Goal: Task Accomplishment & Management: Complete application form

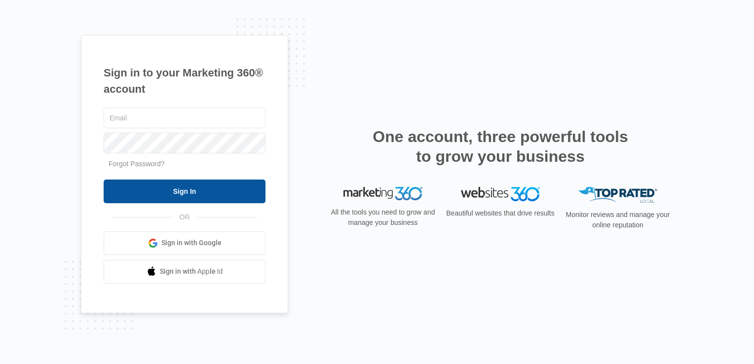
type input "[EMAIL_ADDRESS][DOMAIN_NAME]"
click at [215, 199] on input "Sign In" at bounding box center [185, 192] width 162 height 24
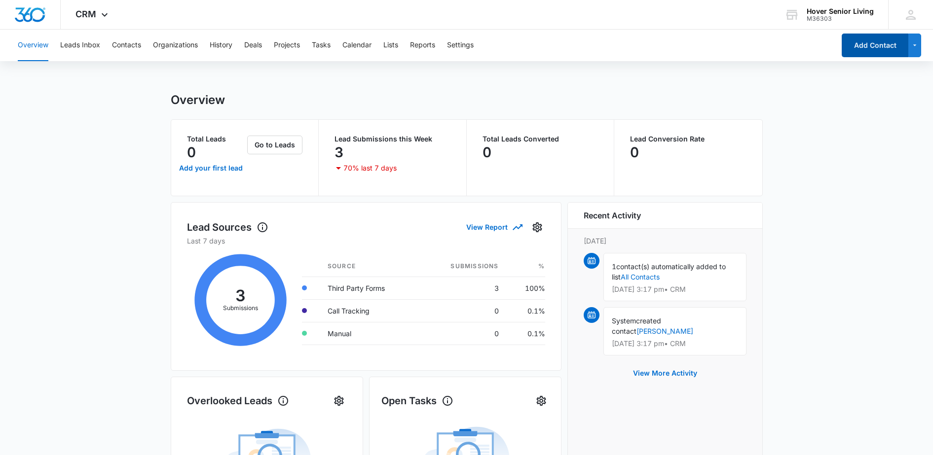
click at [872, 46] on button "Add Contact" at bounding box center [875, 46] width 67 height 24
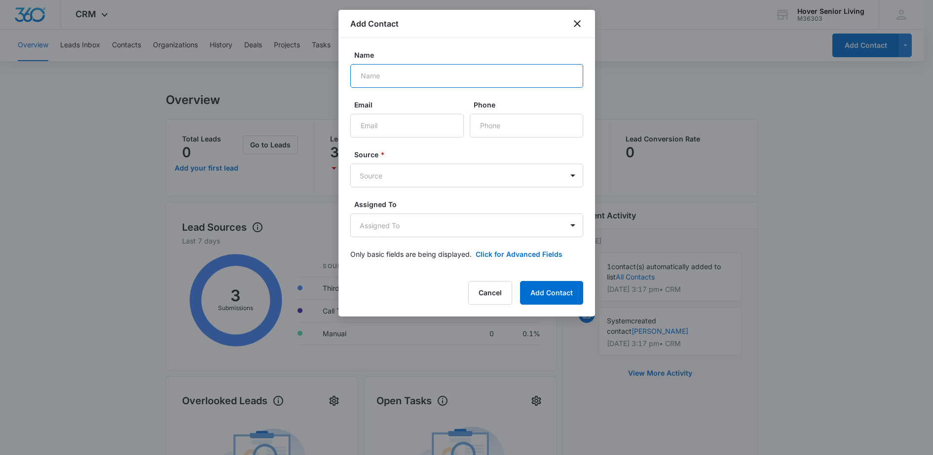
click at [446, 85] on input "Name" at bounding box center [466, 76] width 233 height 24
type input "Anne Ford"
type input "baf2018@aol.com"
type input "(720) 668-3738"
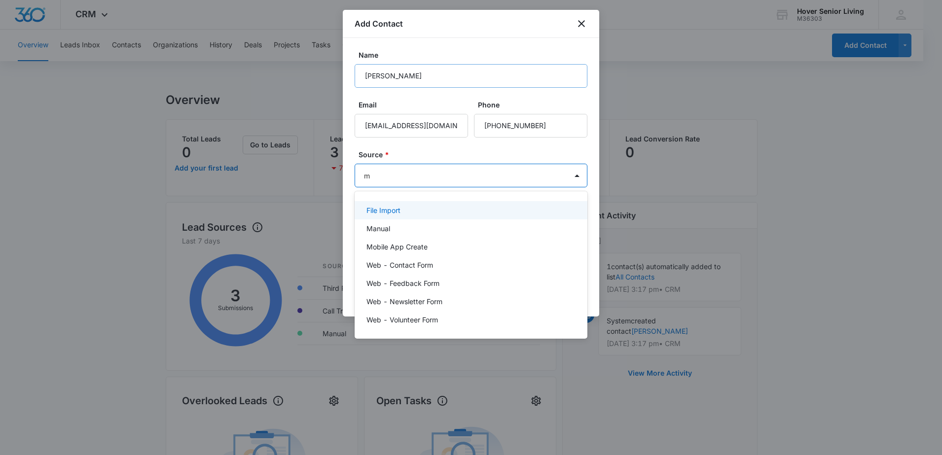
type input "ma"
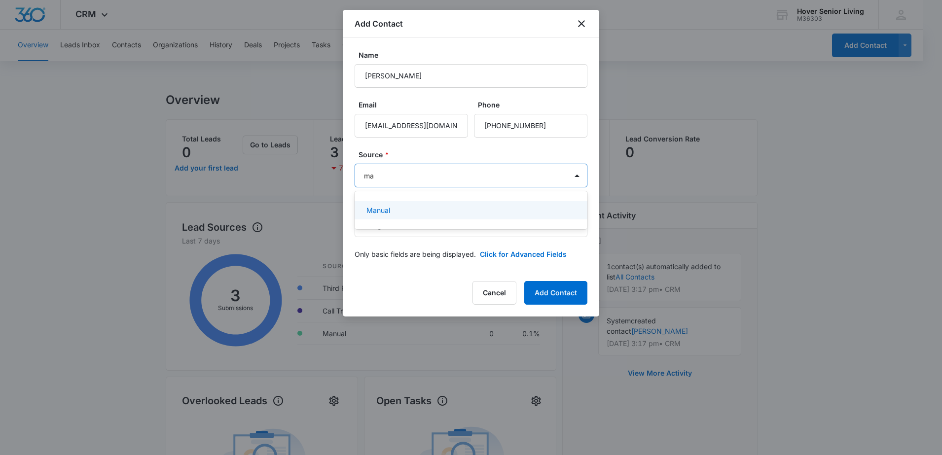
click at [375, 209] on p "Manual" at bounding box center [379, 210] width 24 height 10
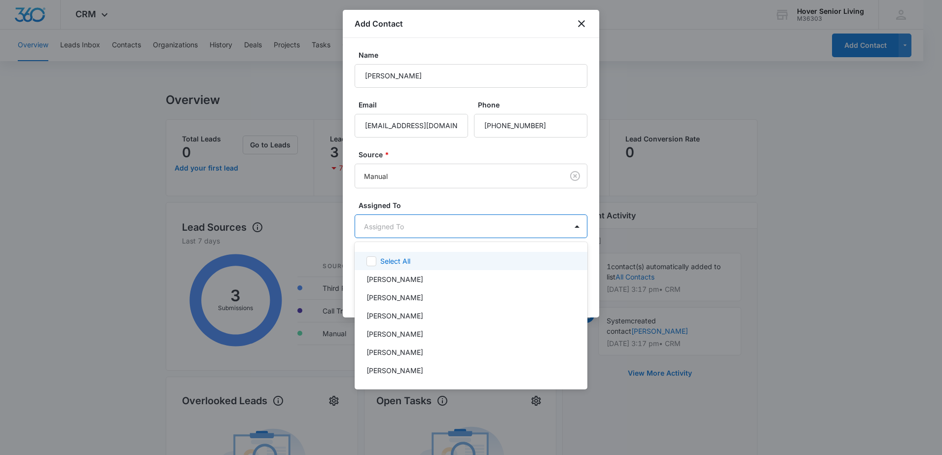
click at [513, 226] on body "CRM Apps Reputation Forms CRM Email Social POS Content Ads Intelligence Files B…" at bounding box center [471, 227] width 942 height 455
drag, startPoint x: 422, startPoint y: 198, endPoint x: 441, endPoint y: 200, distance: 19.3
click at [423, 197] on div at bounding box center [471, 227] width 942 height 455
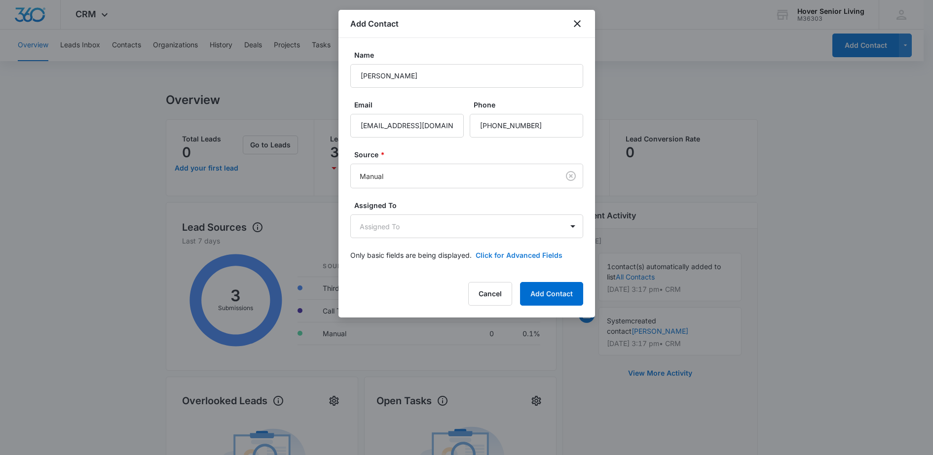
click at [507, 257] on button "Click for Advanced Fields" at bounding box center [519, 255] width 87 height 10
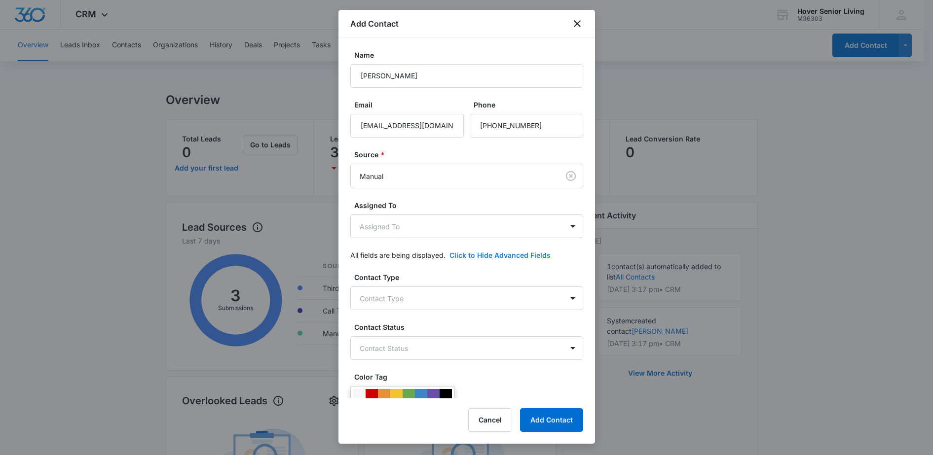
click at [510, 249] on form "Name Anne Ford Email baf2018@aol.com Phone Source * Manual Assigned To Assigned…" at bounding box center [466, 441] width 233 height 782
drag, startPoint x: 486, startPoint y: 314, endPoint x: 493, endPoint y: 310, distance: 8.2
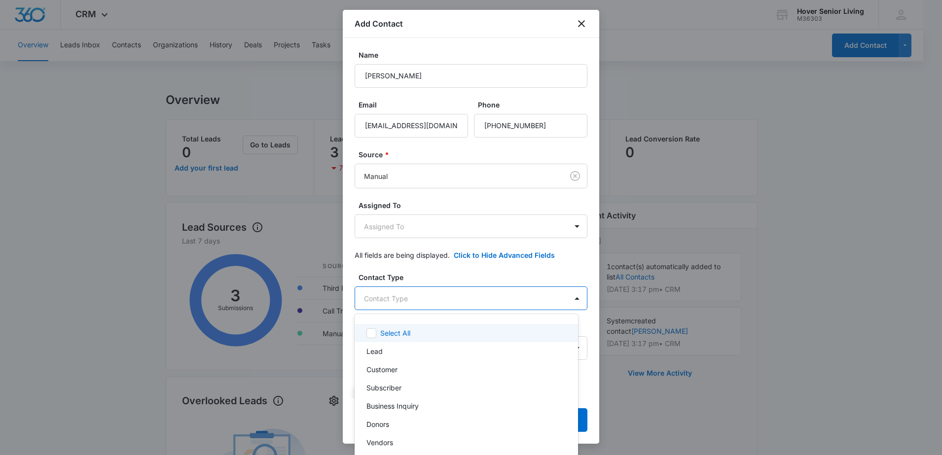
click at [493, 303] on body "CRM Apps Reputation Forms CRM Email Social POS Content Ads Intelligence Files B…" at bounding box center [471, 227] width 942 height 455
click at [442, 354] on div "Lead" at bounding box center [466, 351] width 198 height 10
drag, startPoint x: 595, startPoint y: 195, endPoint x: 591, endPoint y: 219, distance: 24.5
click at [594, 211] on div at bounding box center [471, 227] width 942 height 455
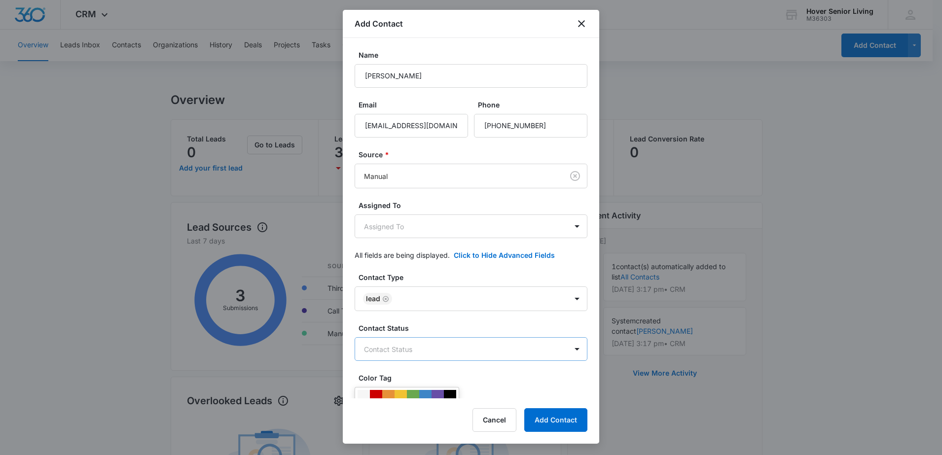
click at [471, 348] on body "CRM Apps Reputation Forms CRM Email Social POS Content Ads Intelligence Files B…" at bounding box center [471, 403] width 942 height 807
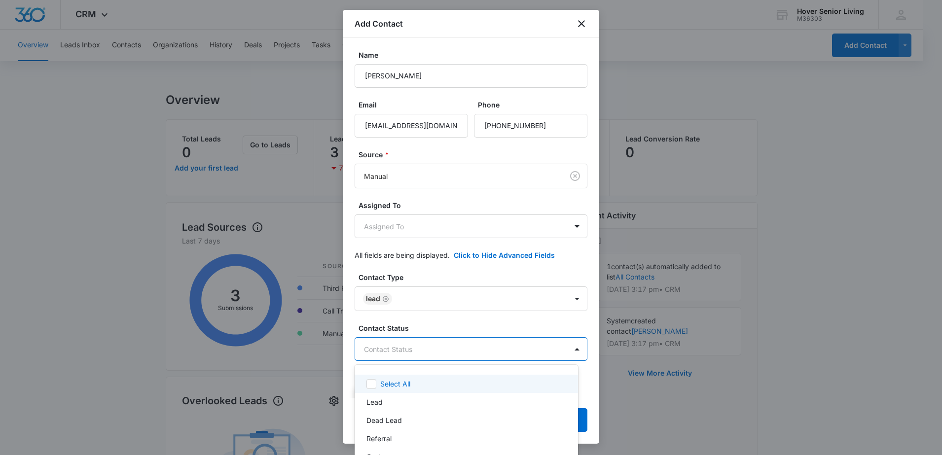
click at [594, 200] on div at bounding box center [471, 227] width 942 height 455
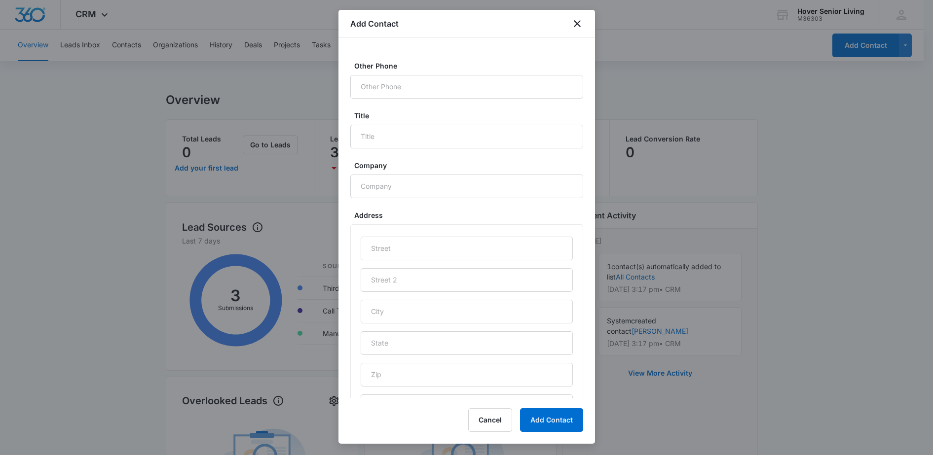
scroll to position [428, 0]
click at [404, 344] on input "text" at bounding box center [467, 335] width 212 height 24
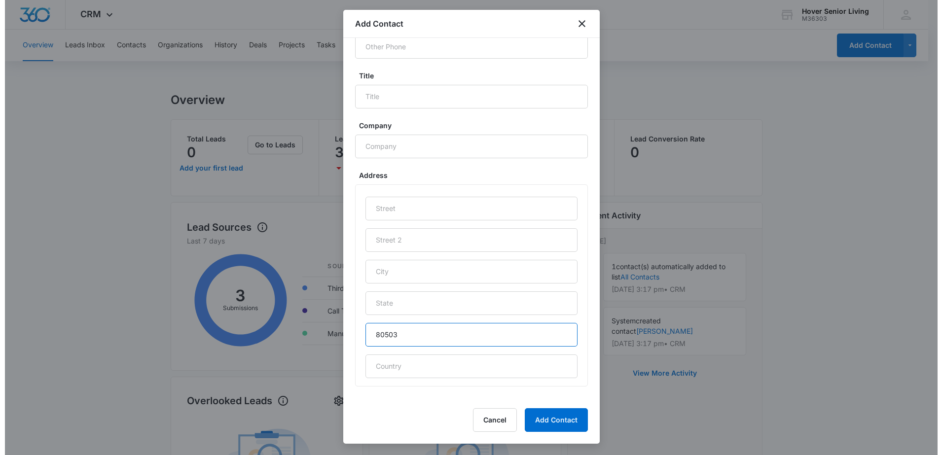
scroll to position [427, 0]
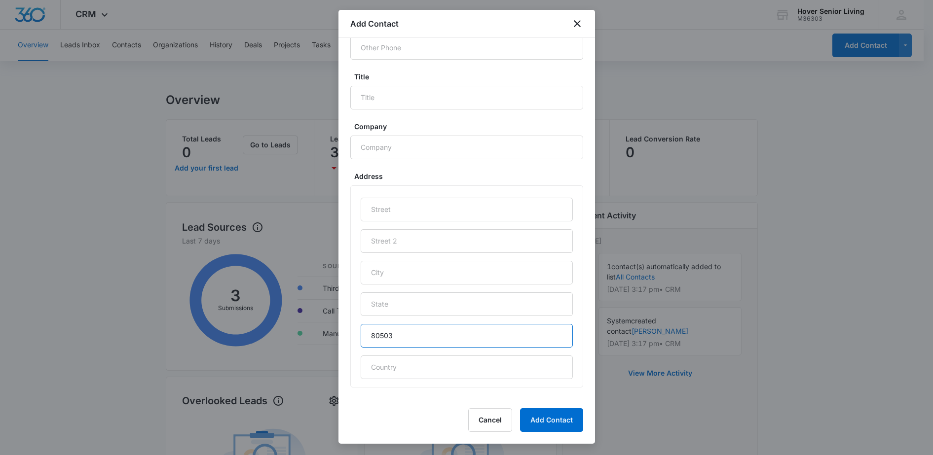
type input "80503"
drag, startPoint x: 507, startPoint y: 391, endPoint x: 541, endPoint y: 407, distance: 37.3
click at [511, 392] on div "Address 80503" at bounding box center [466, 282] width 233 height 223
click at [546, 420] on button "Add Contact" at bounding box center [551, 421] width 63 height 24
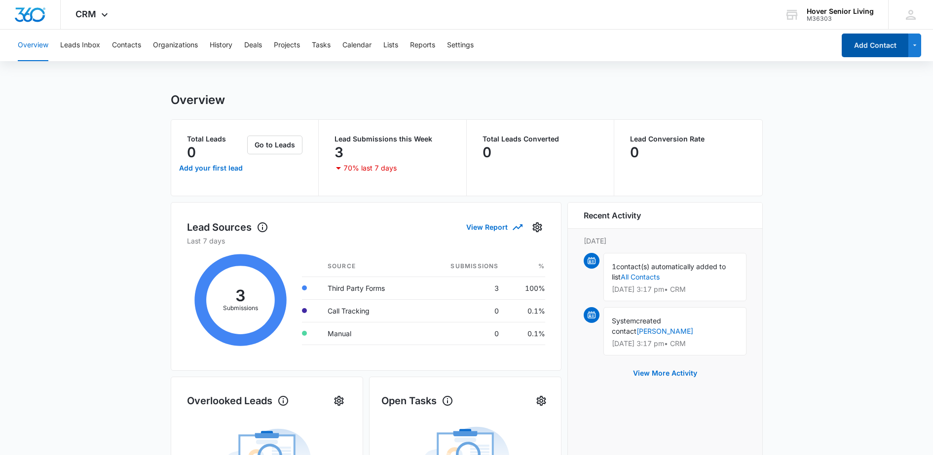
click at [866, 45] on button "Add Contact" at bounding box center [875, 46] width 67 height 24
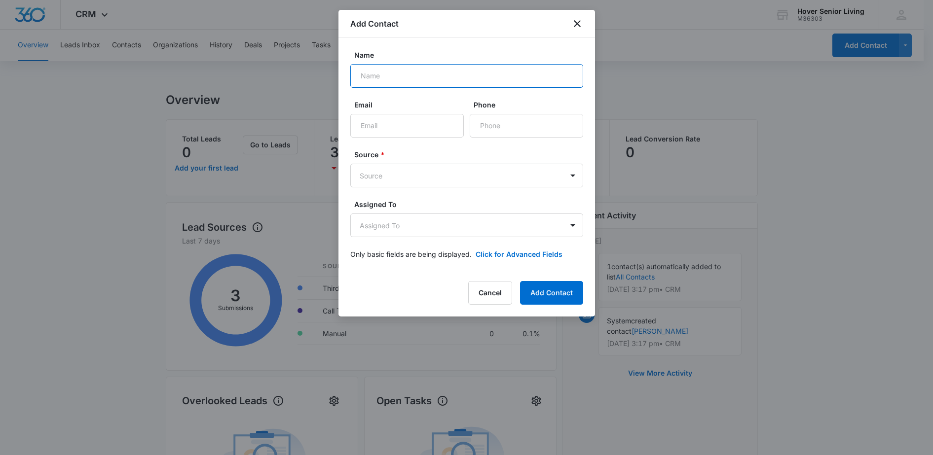
click at [403, 76] on input "Name" at bounding box center [466, 76] width 233 height 24
type input "hodde"
click at [520, 281] on button "Add Contact" at bounding box center [551, 293] width 63 height 24
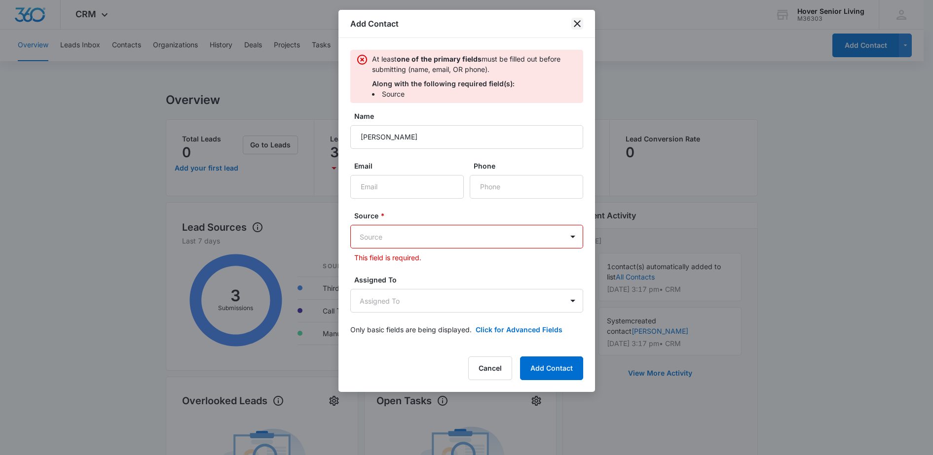
click at [577, 28] on icon "close" at bounding box center [577, 24] width 12 height 12
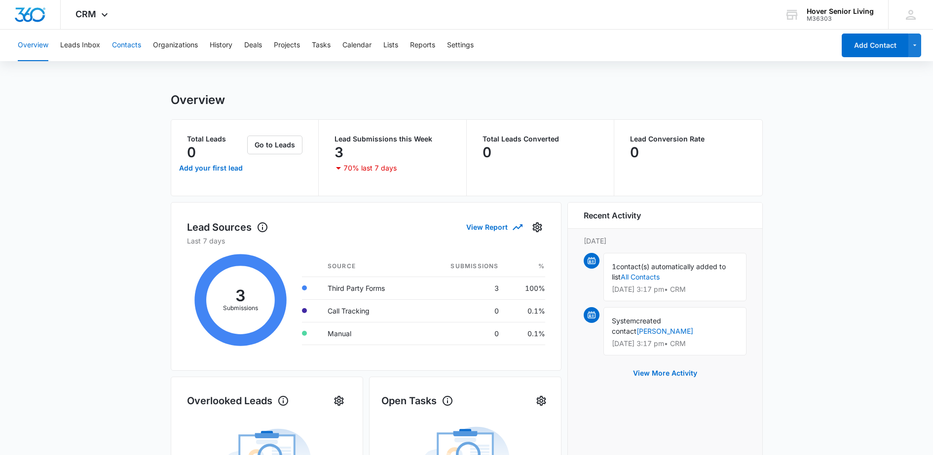
click at [134, 44] on button "Contacts" at bounding box center [126, 46] width 29 height 32
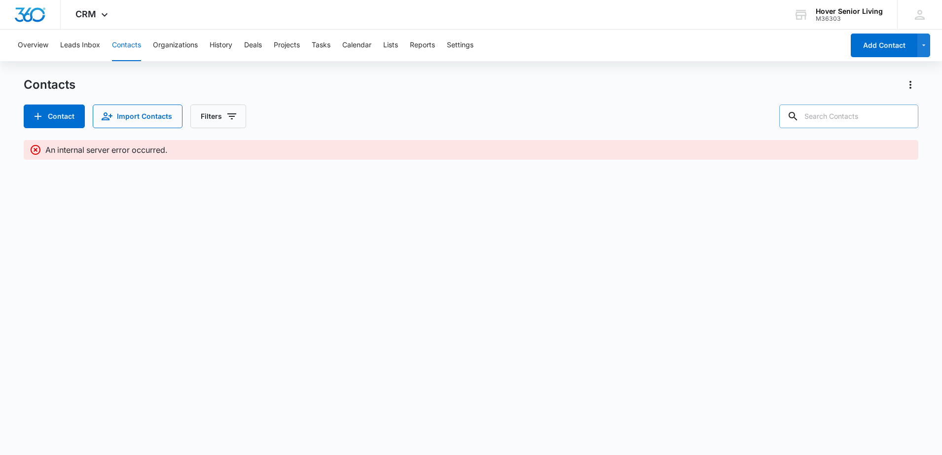
click at [855, 112] on input "text" at bounding box center [849, 117] width 139 height 24
type input "[PERSON_NAME]"
click at [127, 42] on button "Contacts" at bounding box center [126, 46] width 29 height 32
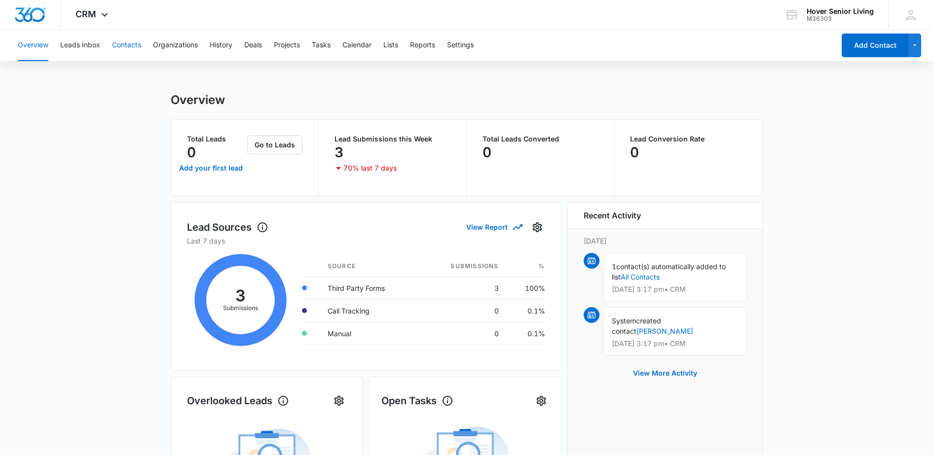
click at [120, 50] on button "Contacts" at bounding box center [126, 46] width 29 height 32
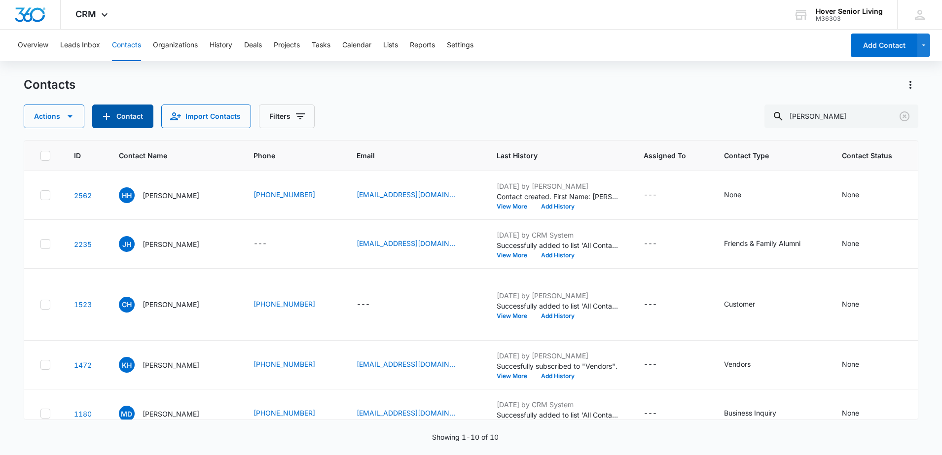
click at [139, 117] on button "Contact" at bounding box center [122, 117] width 61 height 24
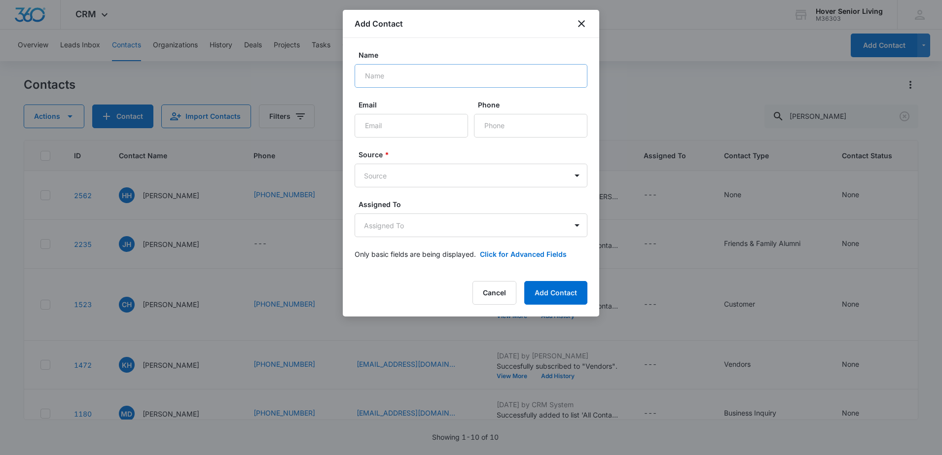
drag, startPoint x: 456, startPoint y: 92, endPoint x: 452, endPoint y: 80, distance: 11.9
click at [455, 91] on form "Name Email Phone Source * Source Assigned To Assigned To Only basic fields are …" at bounding box center [471, 161] width 233 height 222
click at [452, 79] on input "Name" at bounding box center [471, 76] width 233 height 24
type input "E"
type input "[PERSON_NAME]"
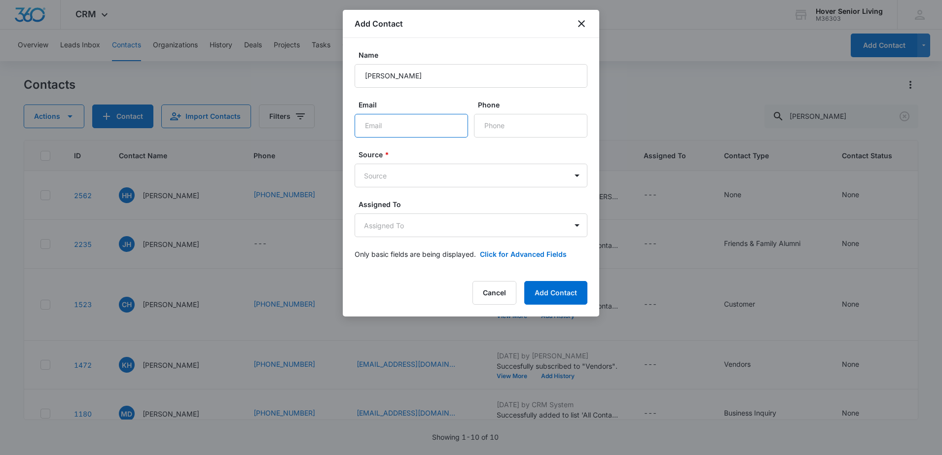
click at [401, 114] on input "Email" at bounding box center [411, 126] width 113 height 24
type input "[PERSON_NAME][EMAIL_ADDRESS][PERSON_NAME][DOMAIN_NAME]"
click at [493, 125] on input "Phone" at bounding box center [530, 126] width 113 height 24
type input "[PHONE_NUMBER]"
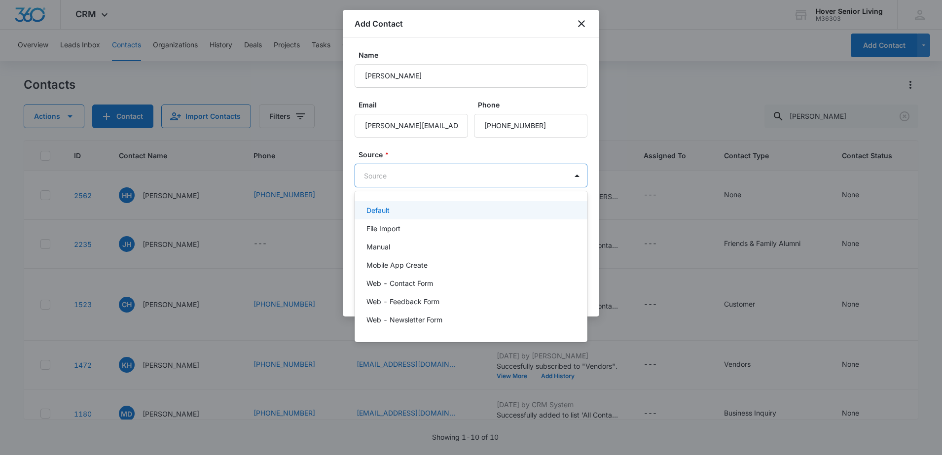
click at [488, 180] on body "CRM Apps Reputation Forms CRM Email Social POS Content Ads Intelligence Files B…" at bounding box center [471, 227] width 942 height 455
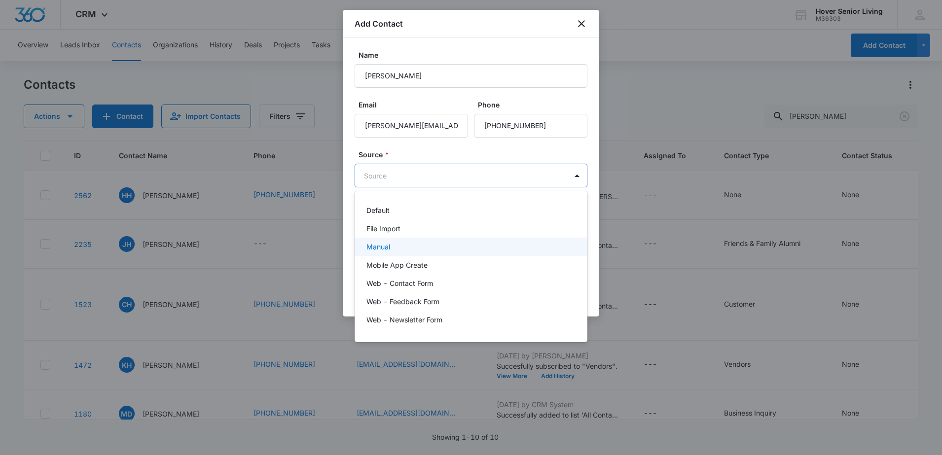
click at [420, 255] on div "Manual" at bounding box center [471, 247] width 233 height 18
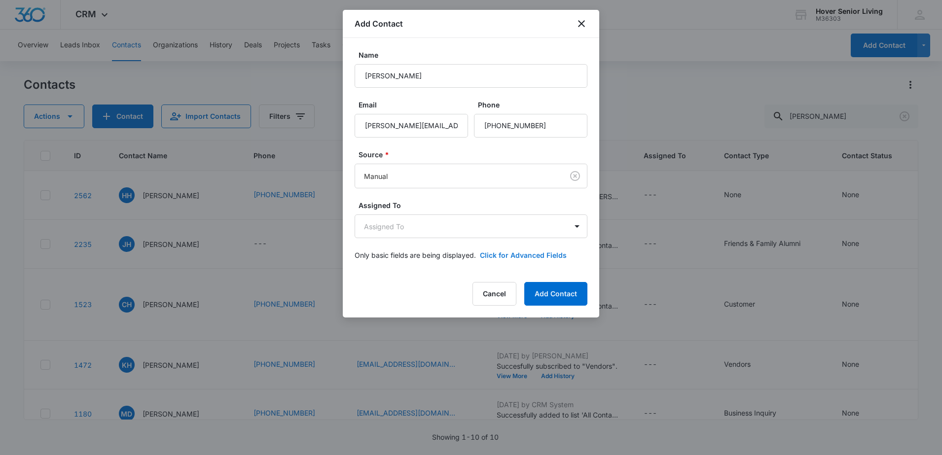
click at [539, 251] on button "Click for Advanced Fields" at bounding box center [523, 255] width 87 height 10
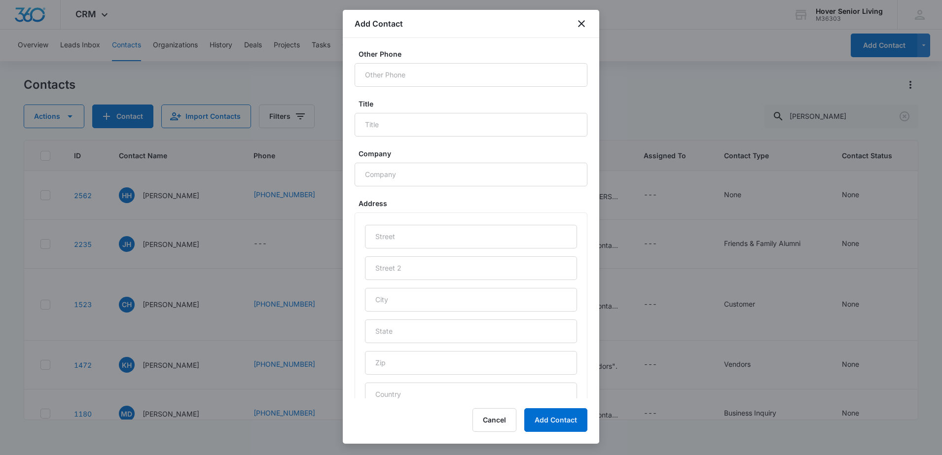
scroll to position [413, 0]
click at [490, 418] on button "Cancel" at bounding box center [495, 421] width 44 height 24
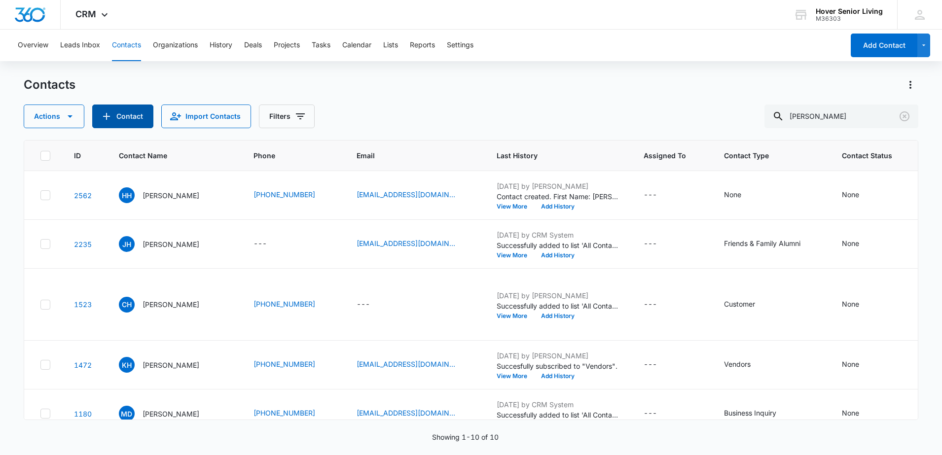
click at [118, 117] on button "Contact" at bounding box center [122, 117] width 61 height 24
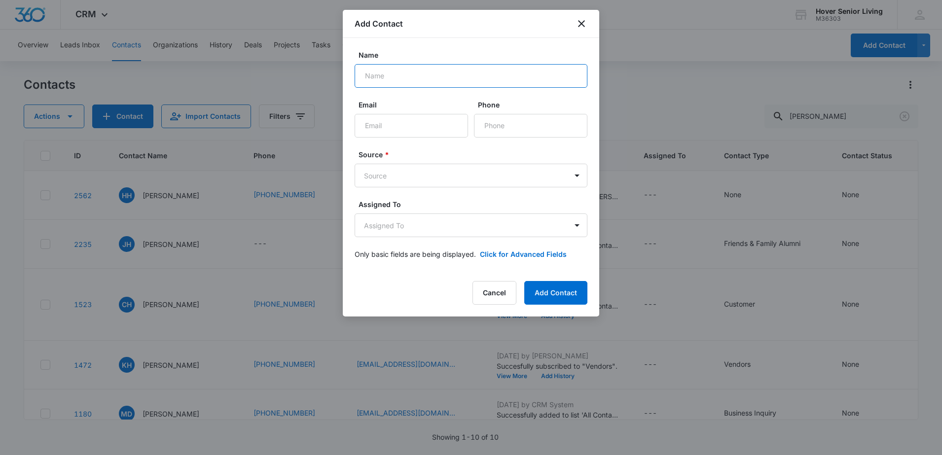
click at [480, 71] on input "Name" at bounding box center [471, 76] width 233 height 24
type input "M"
type input "e"
type input "[PERSON_NAME]"
type input "megan.[PERSON_NAME]@"
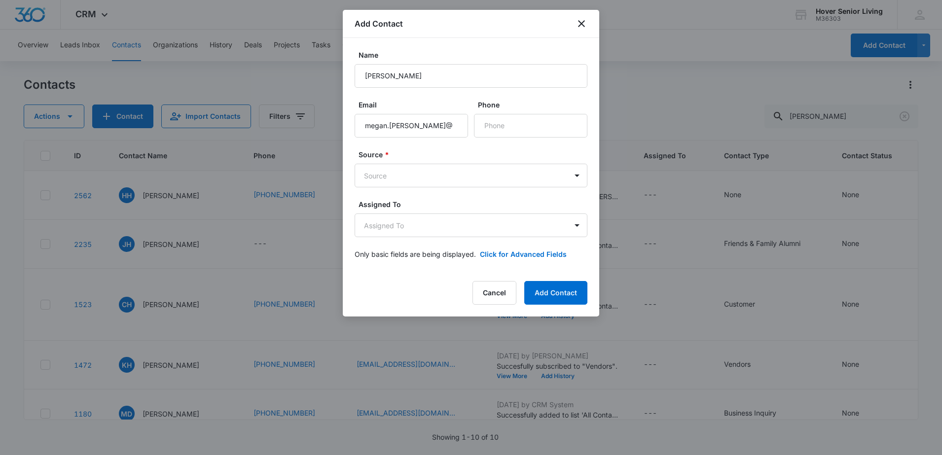
click at [524, 108] on label "Phone" at bounding box center [534, 105] width 113 height 10
click at [524, 114] on input "Phone" at bounding box center [530, 126] width 113 height 24
click at [521, 120] on input "Phone" at bounding box center [530, 126] width 113 height 24
type input "[PHONE_NUMBER]"
type input "m"
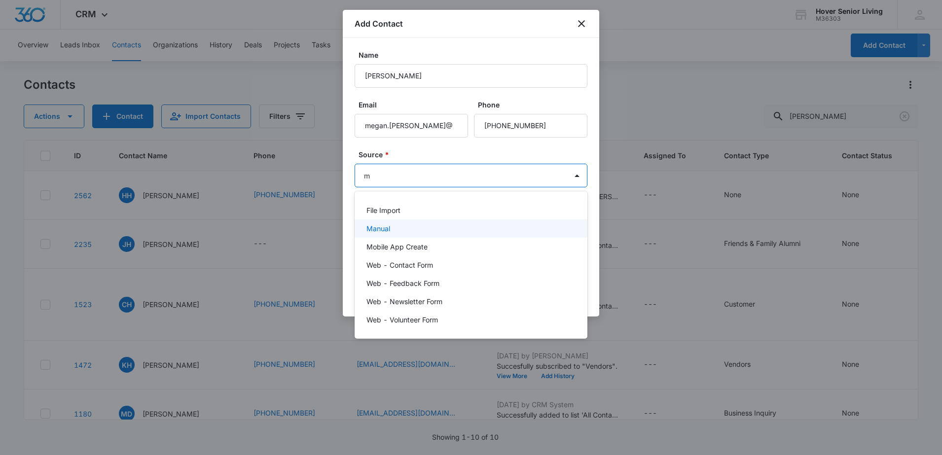
click at [389, 226] on p "Manual" at bounding box center [379, 229] width 24 height 10
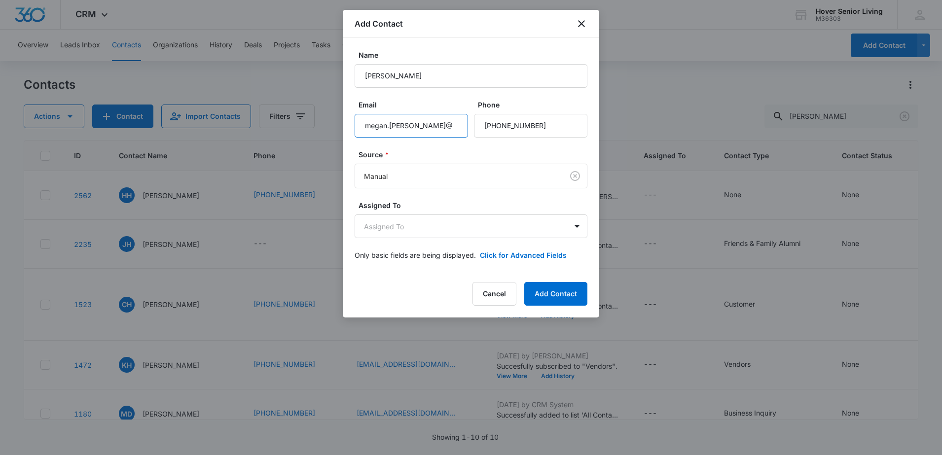
click at [422, 132] on input "megan.[PERSON_NAME]@" at bounding box center [411, 126] width 113 height 24
type input "[PERSON_NAME][EMAIL_ADDRESS][PERSON_NAME][DOMAIN_NAME]"
click at [499, 253] on button "Click for Advanced Fields" at bounding box center [523, 255] width 87 height 10
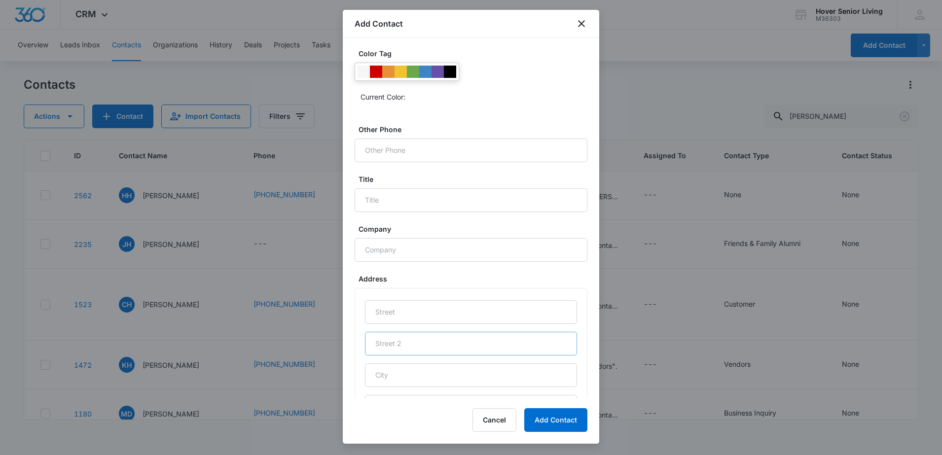
scroll to position [329, 0]
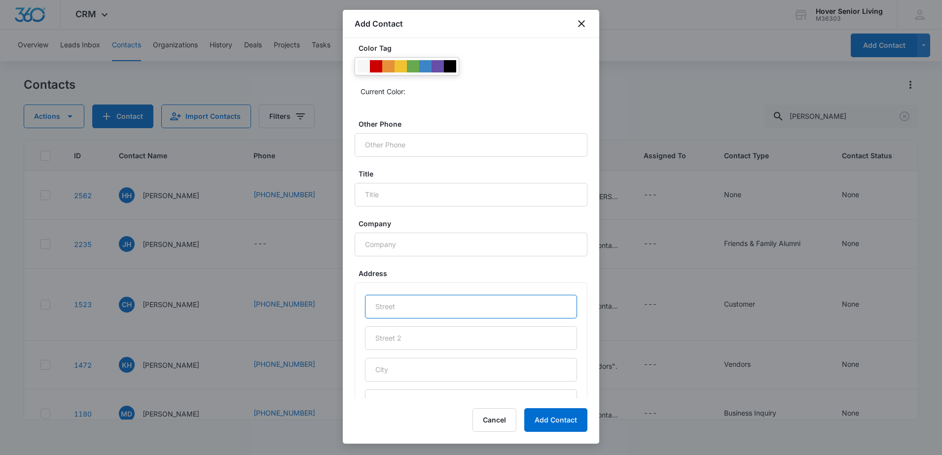
click at [391, 315] on input "text" at bounding box center [471, 307] width 212 height 24
type input "1980 N [PERSON_NAME] Ct"
click at [514, 374] on input "text" at bounding box center [471, 370] width 212 height 24
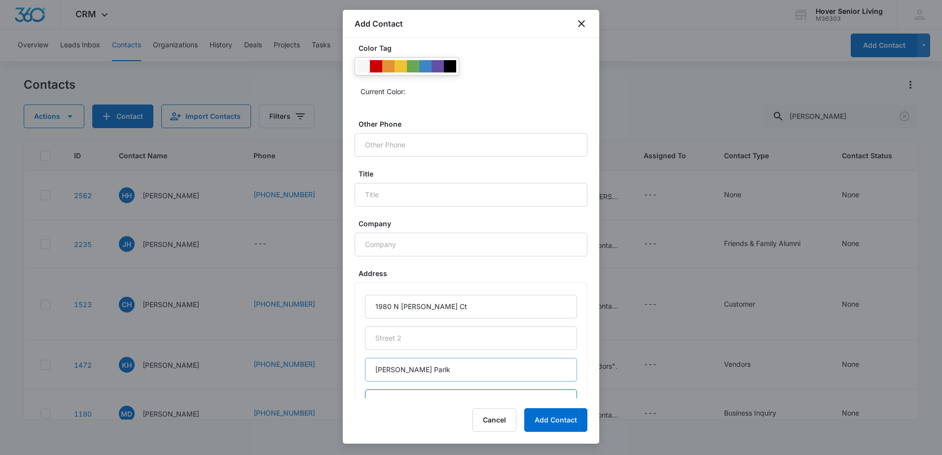
scroll to position [344, 0]
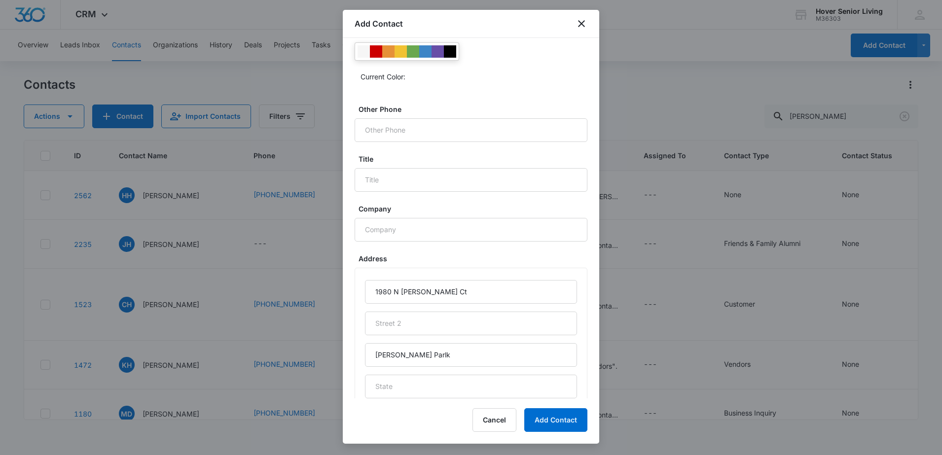
click at [513, 372] on div "1980 N [PERSON_NAME] Ct [PERSON_NAME] Parlk" at bounding box center [471, 371] width 212 height 182
click at [502, 357] on input "[PERSON_NAME] Parlk" at bounding box center [471, 355] width 212 height 24
type input "[PERSON_NAME][GEOGRAPHIC_DATA]"
click at [436, 393] on input "text" at bounding box center [471, 387] width 212 height 24
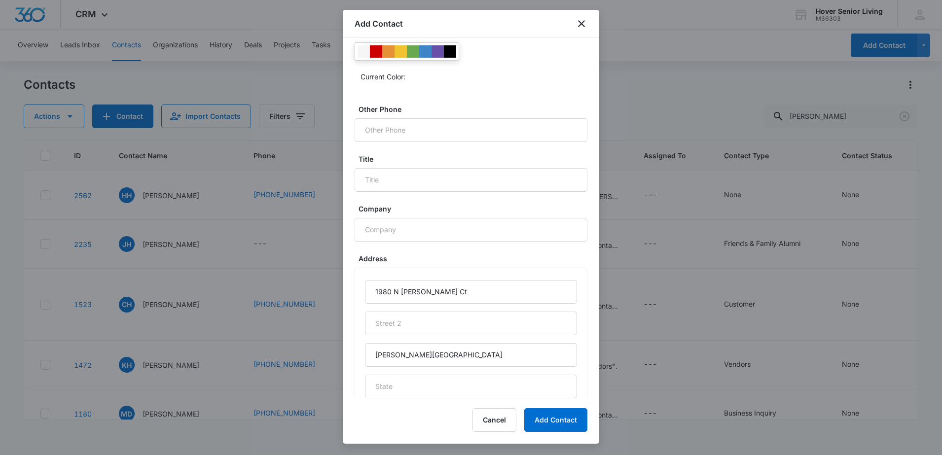
click at [542, 440] on div "Add Contact Name [PERSON_NAME] Email [PERSON_NAME][EMAIL_ADDRESS][PERSON_NAME][…" at bounding box center [471, 227] width 257 height 434
click at [480, 391] on input "text" at bounding box center [471, 387] width 212 height 24
type input "CO"
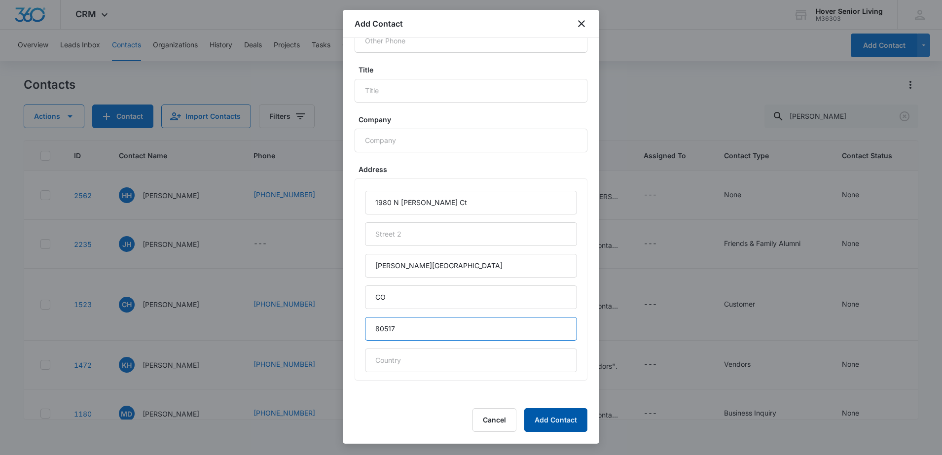
type input "80517"
click at [585, 422] on button "Add Contact" at bounding box center [555, 421] width 63 height 24
click at [585, 422] on div "Cancel Loading Add Contact" at bounding box center [522, 421] width 131 height 24
